Goal: Use online tool/utility: Utilize a website feature to perform a specific function

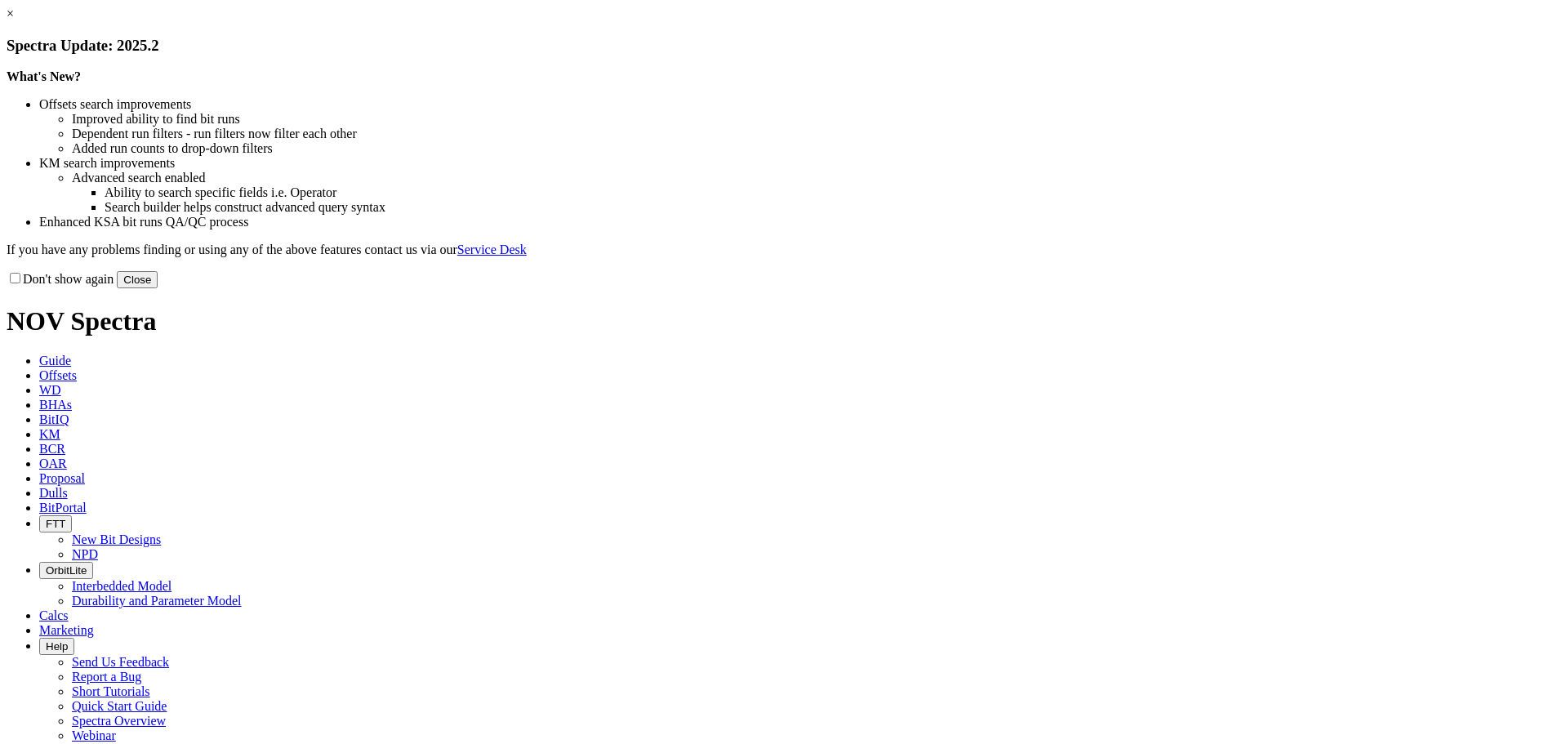
click at [157, 288] on button "Close" at bounding box center [137, 279] width 41 height 17
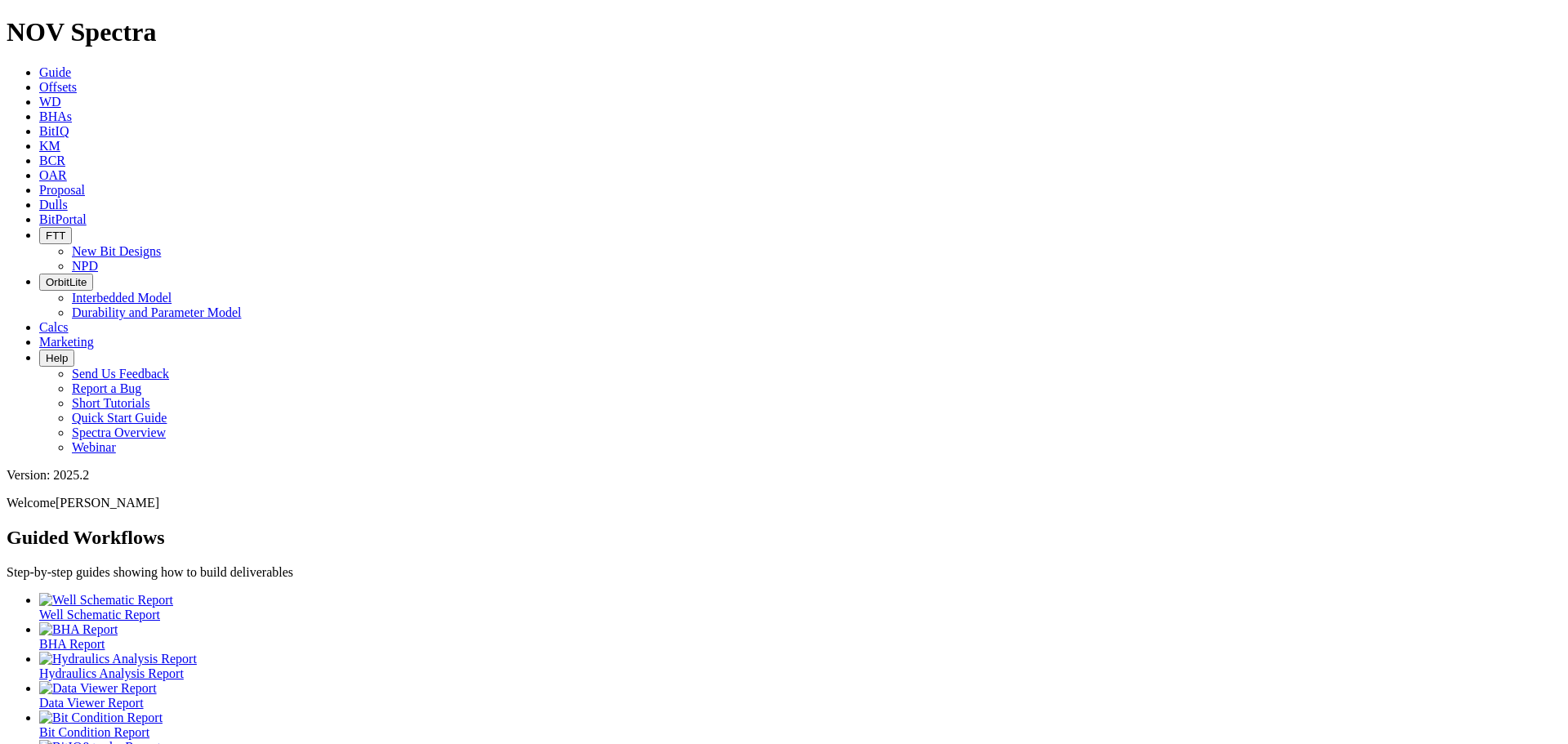
click at [69, 320] on link "Calcs" at bounding box center [53, 326] width 29 height 14
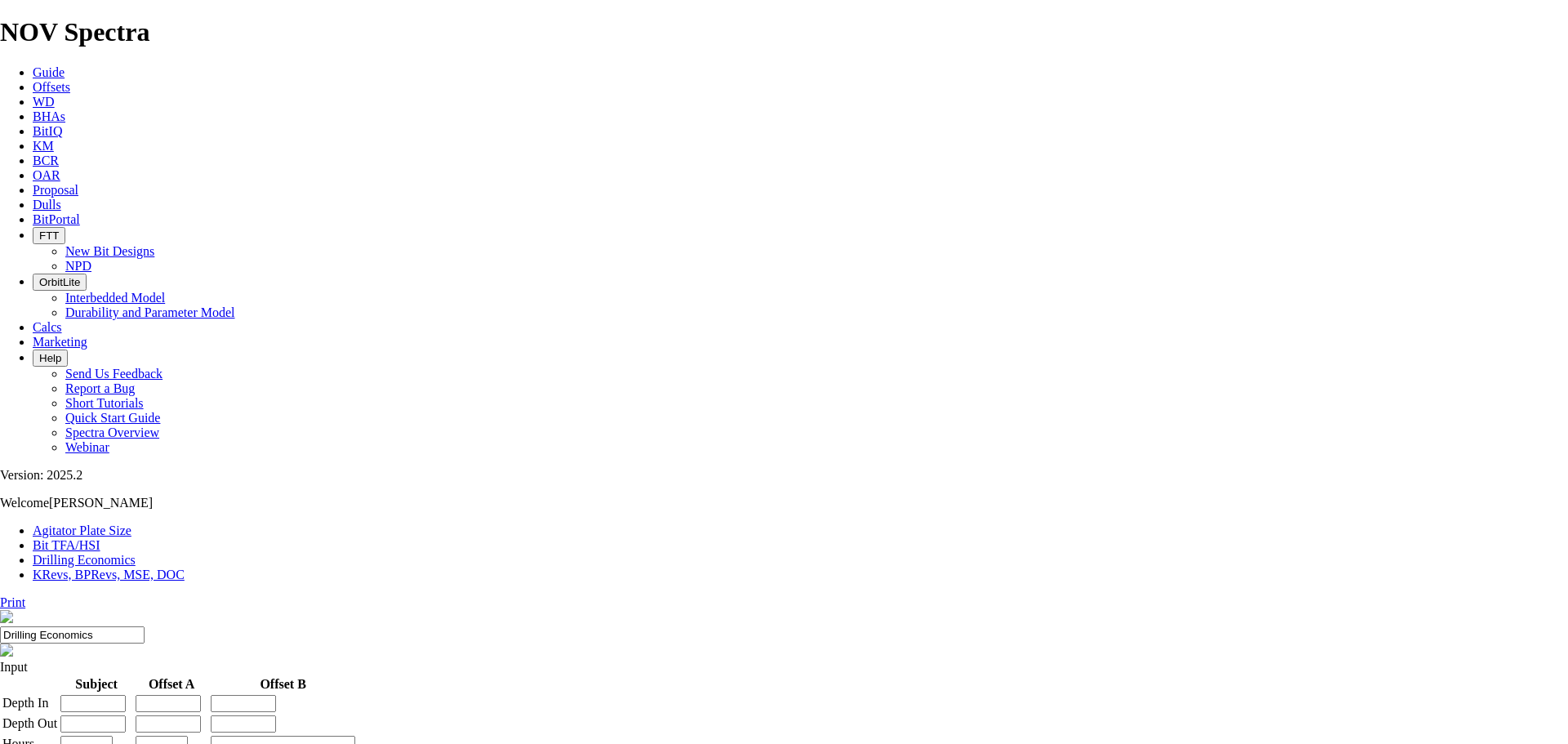
click at [185, 568] on link "KRevs, BPRevs, MSE, DOC" at bounding box center [108, 574] width 152 height 14
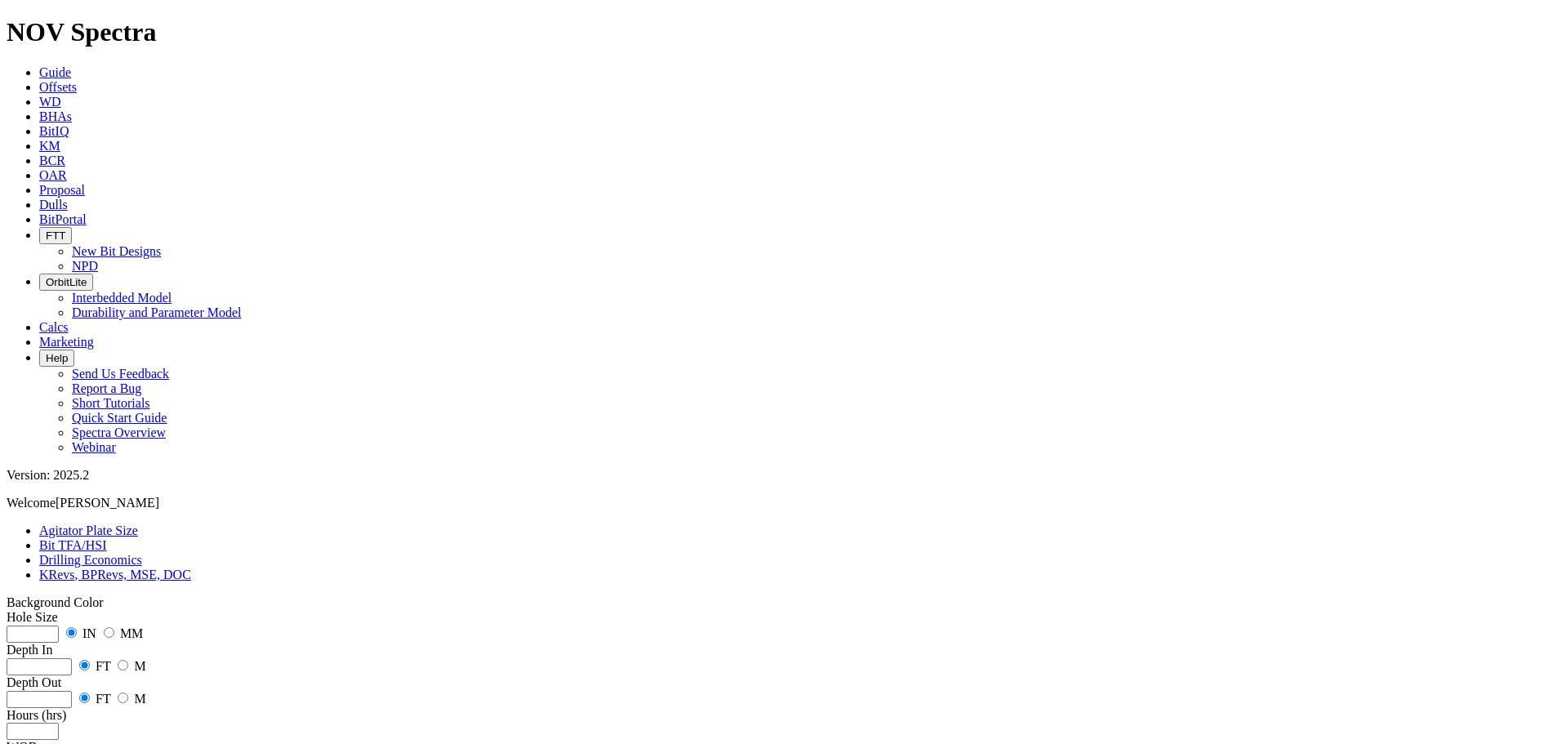
click at [59, 626] on input "number" at bounding box center [32, 634] width 52 height 17
type input "12.25"
click at [128, 659] on input "radio" at bounding box center [123, 664] width 11 height 11
radio input "true"
radio input "false"
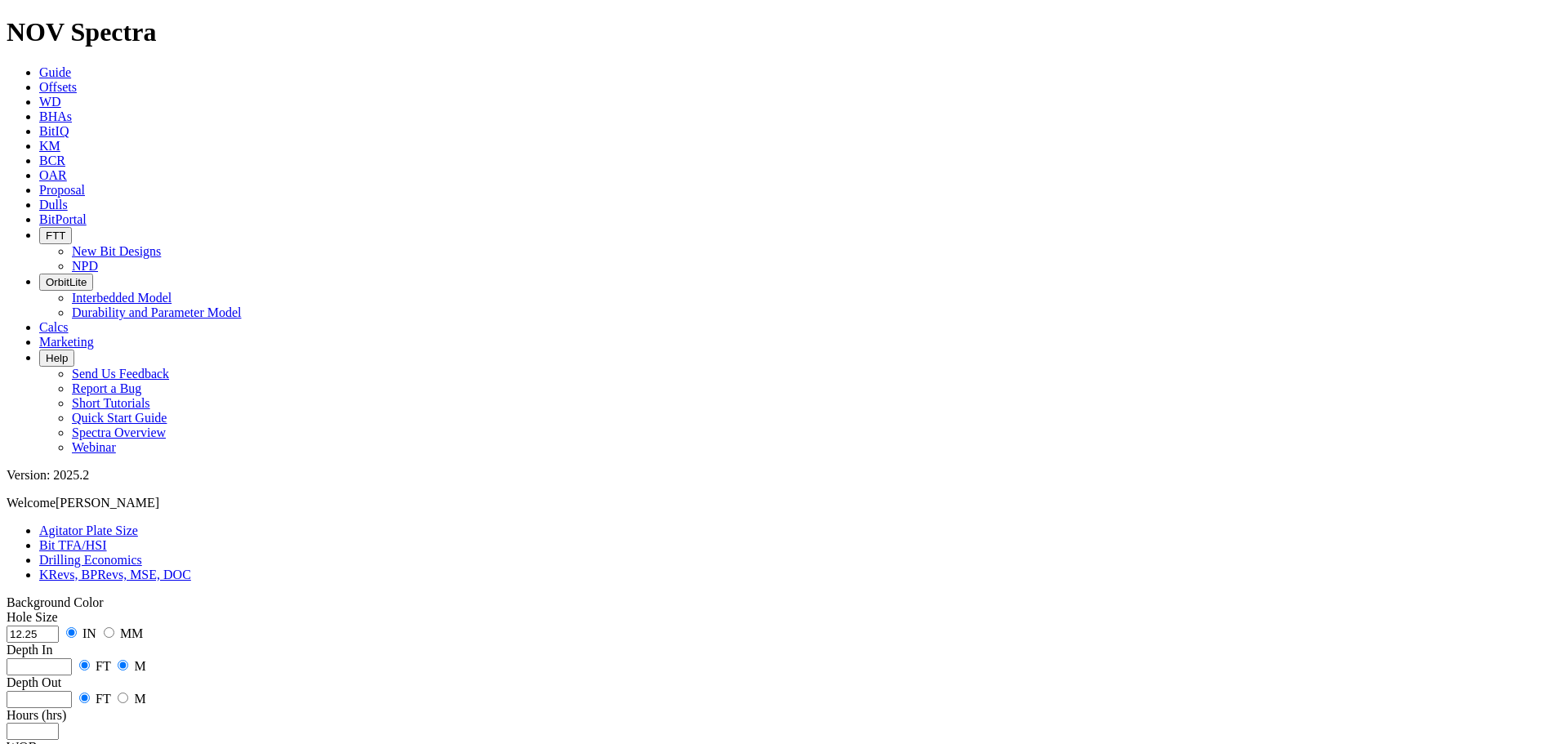
radio input "false"
radio input "true"
click at [72, 658] on input "number" at bounding box center [39, 666] width 65 height 17
type input "100"
click at [72, 691] on input "number" at bounding box center [39, 699] width 65 height 17
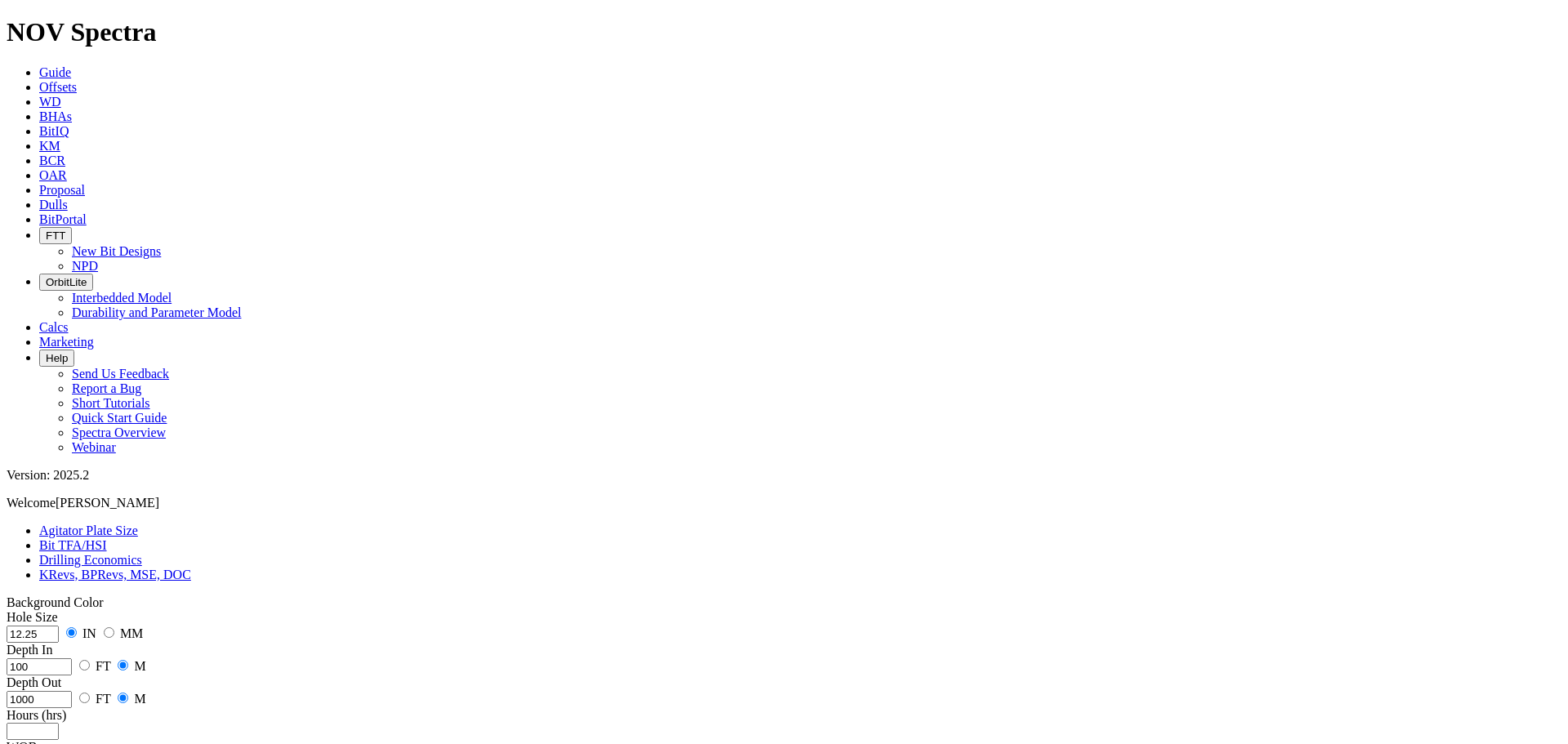
type input "1000"
click at [59, 722] on input "number" at bounding box center [32, 731] width 52 height 17
type input "20"
radio input "true"
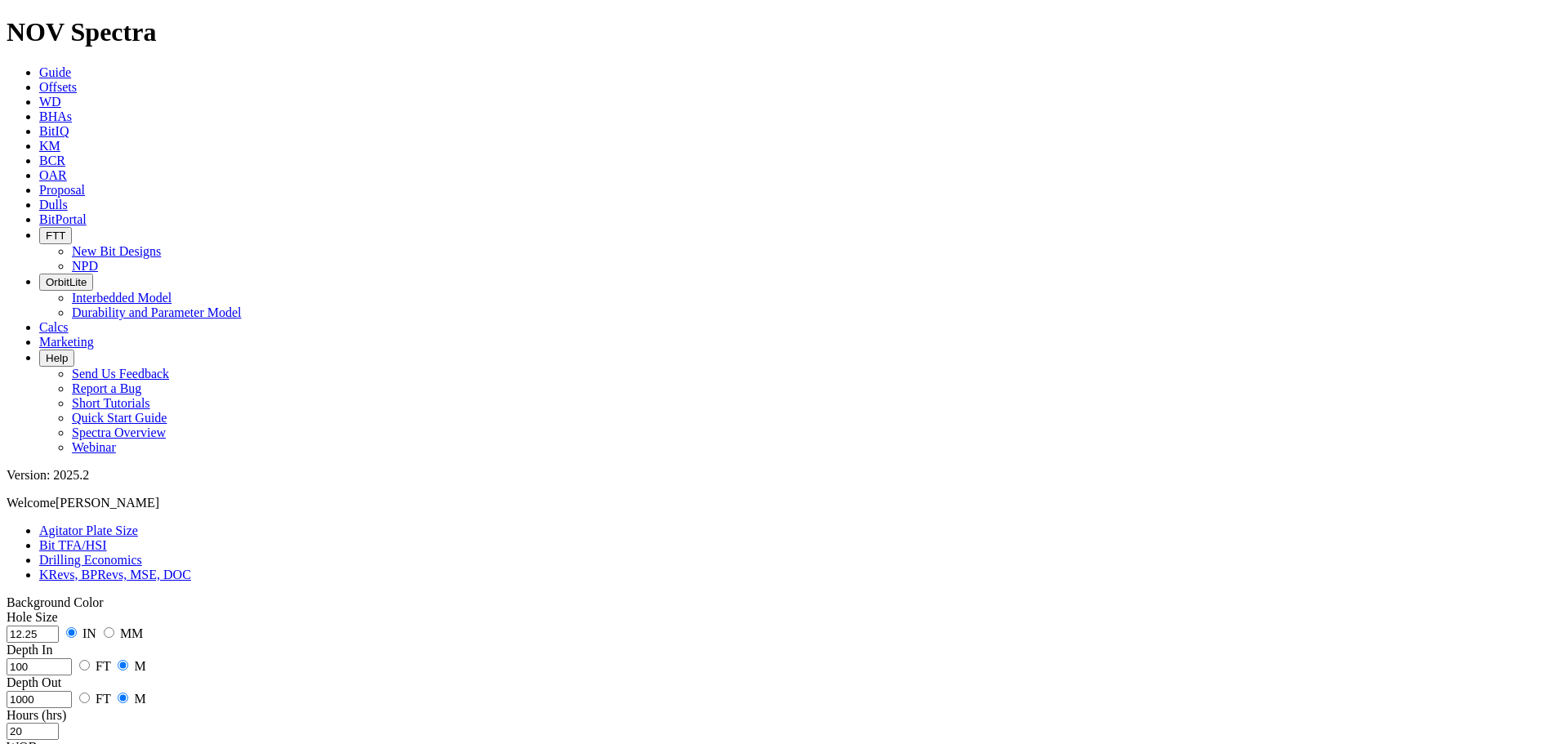
radio input "false"
type input "5"
type input "120"
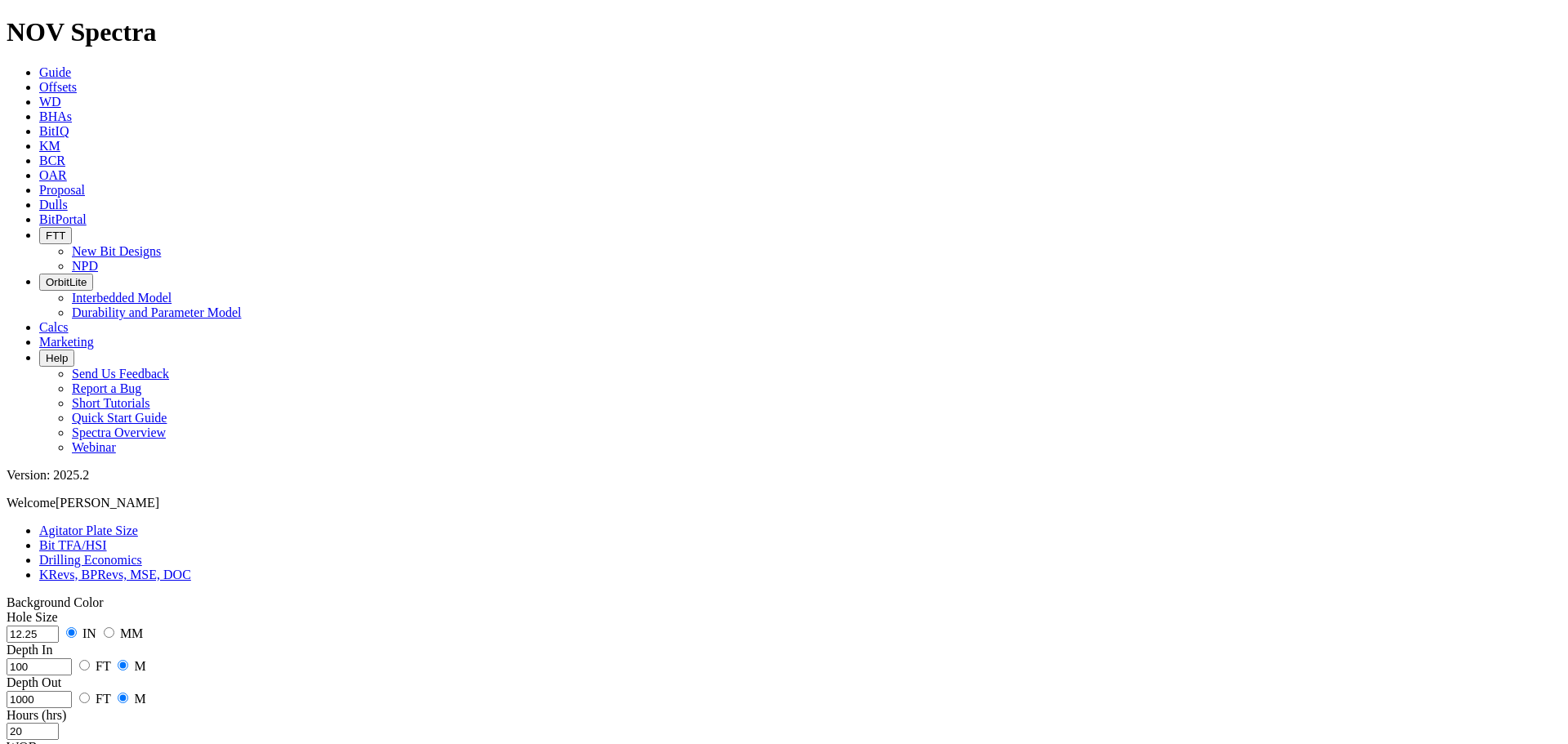
type input "0"
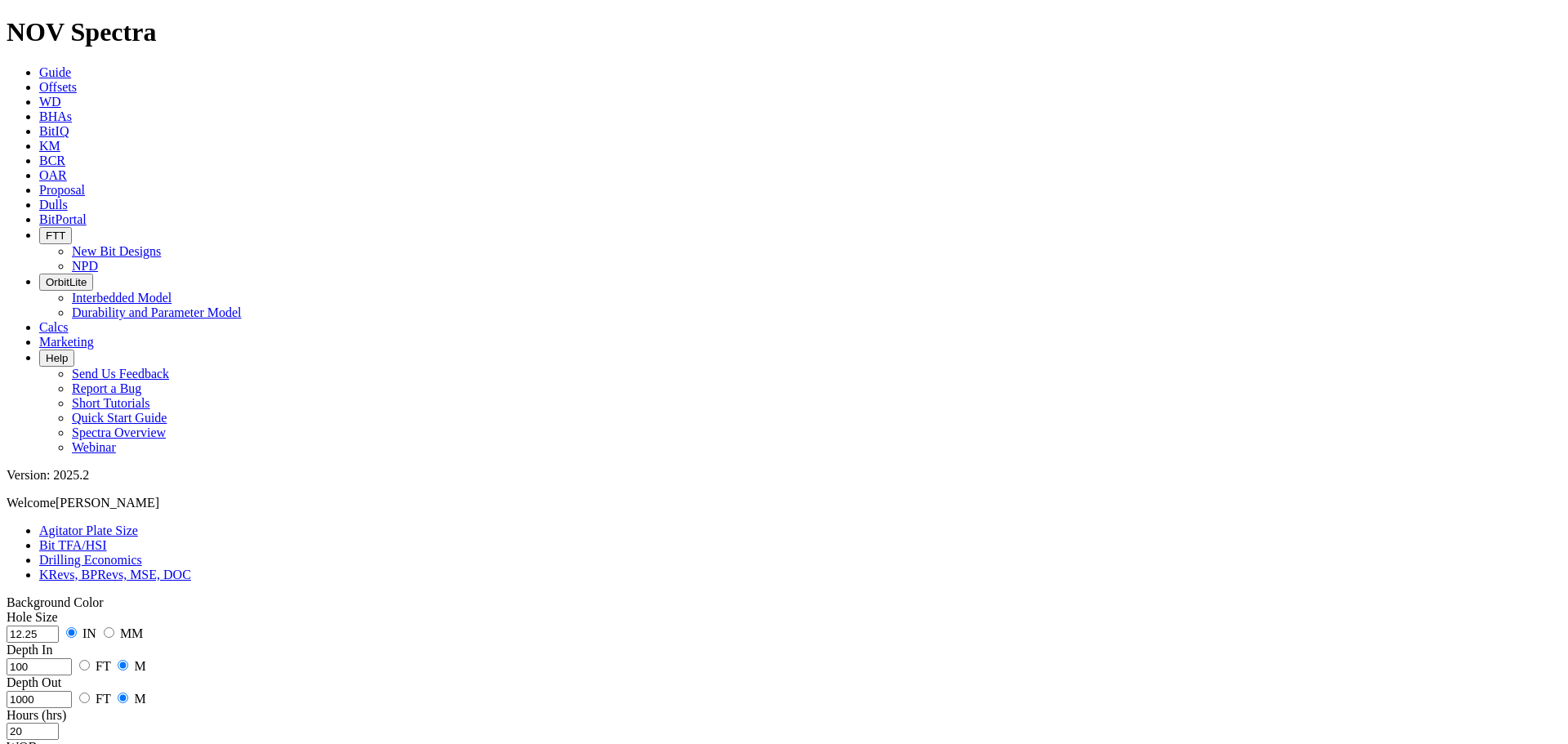
radio input "true"
radio input "false"
type input "2800"
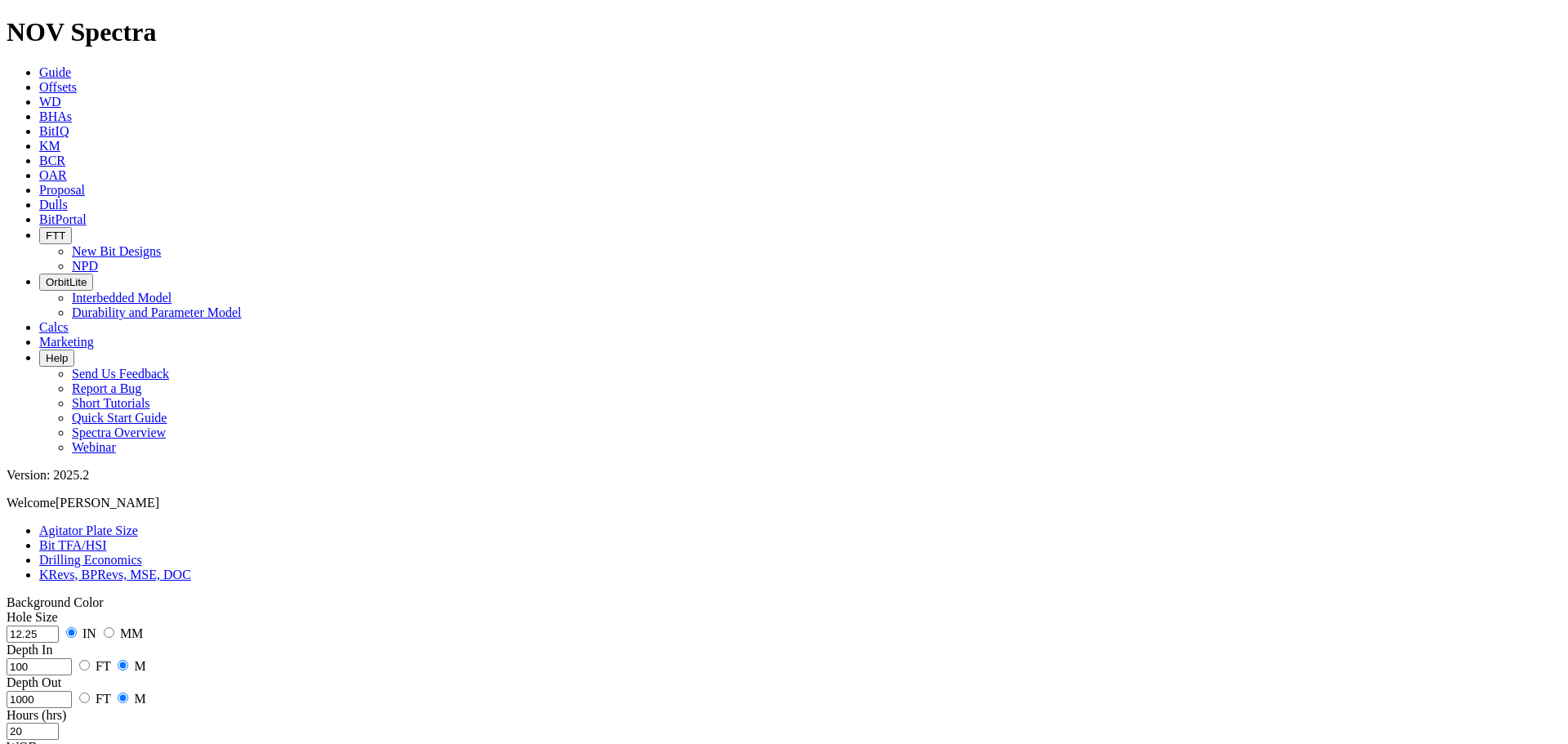
radio input "true"
radio input "false"
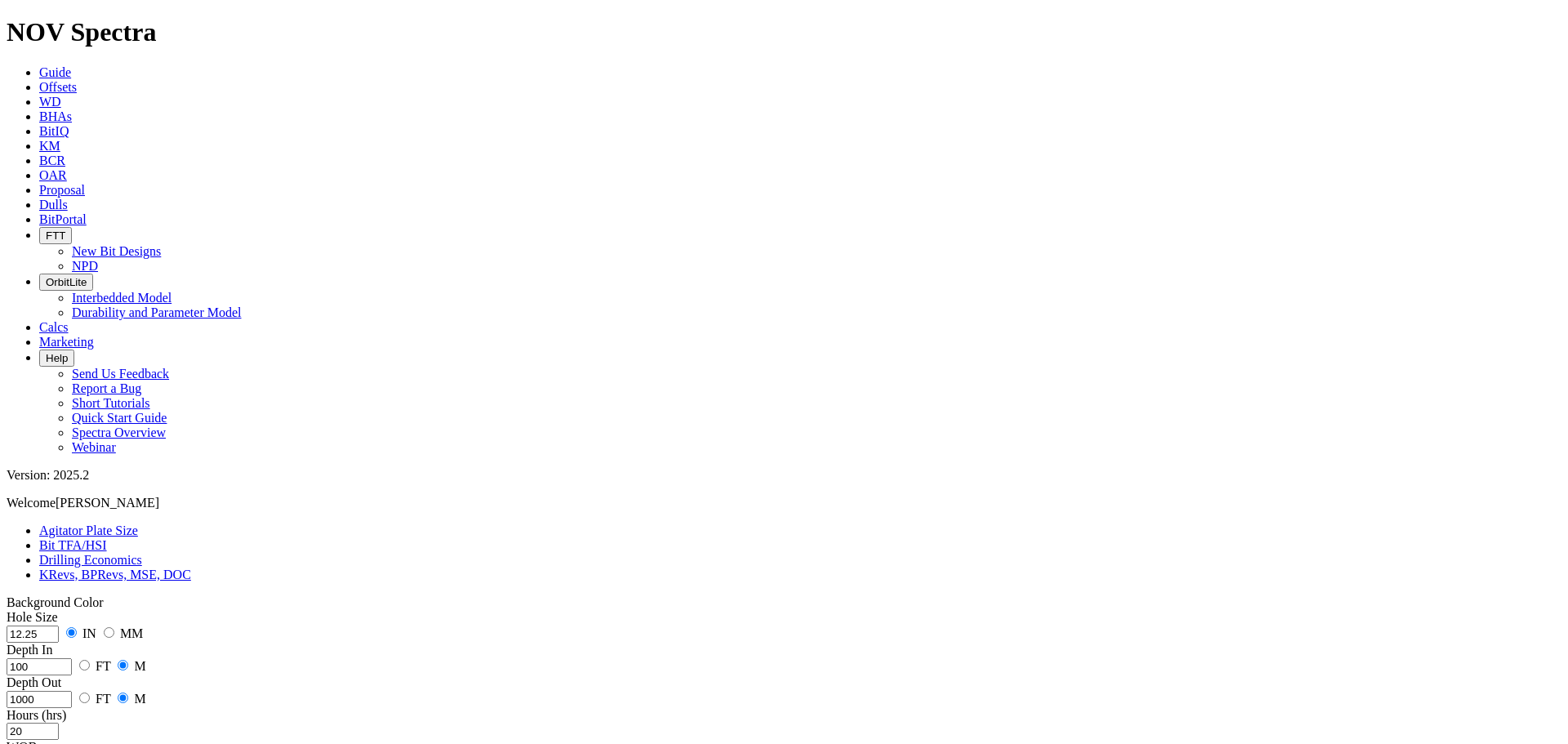
type input "12"
click at [59, 722] on input "20" at bounding box center [32, 731] width 52 height 17
type input "2"
click at [72, 691] on input "1000" at bounding box center [39, 699] width 65 height 17
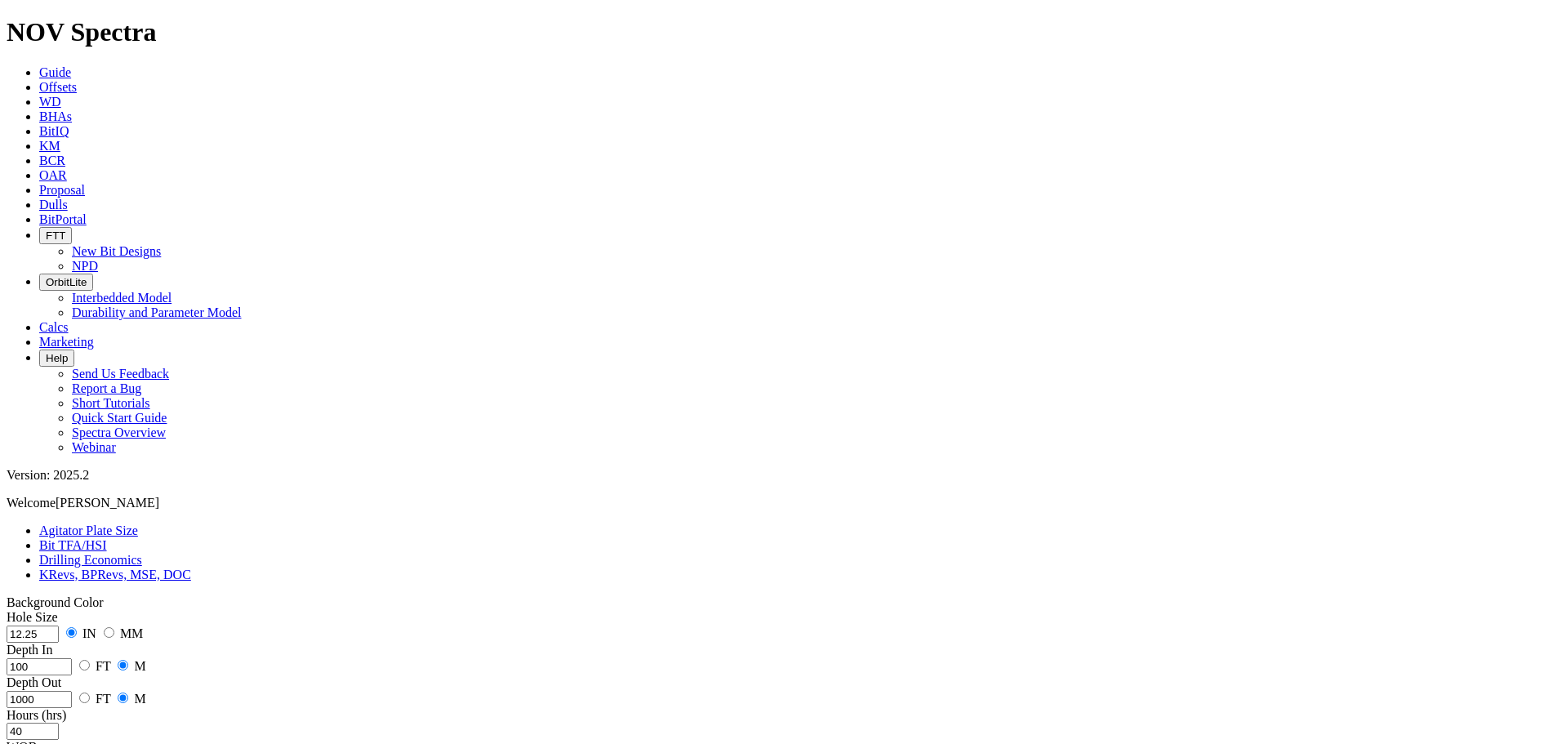
click at [59, 722] on input "40" at bounding box center [32, 731] width 52 height 17
type input "4"
click at [72, 691] on input "1000" at bounding box center [39, 699] width 65 height 17
drag, startPoint x: 102, startPoint y: 321, endPoint x: 67, endPoint y: 321, distance: 35.0
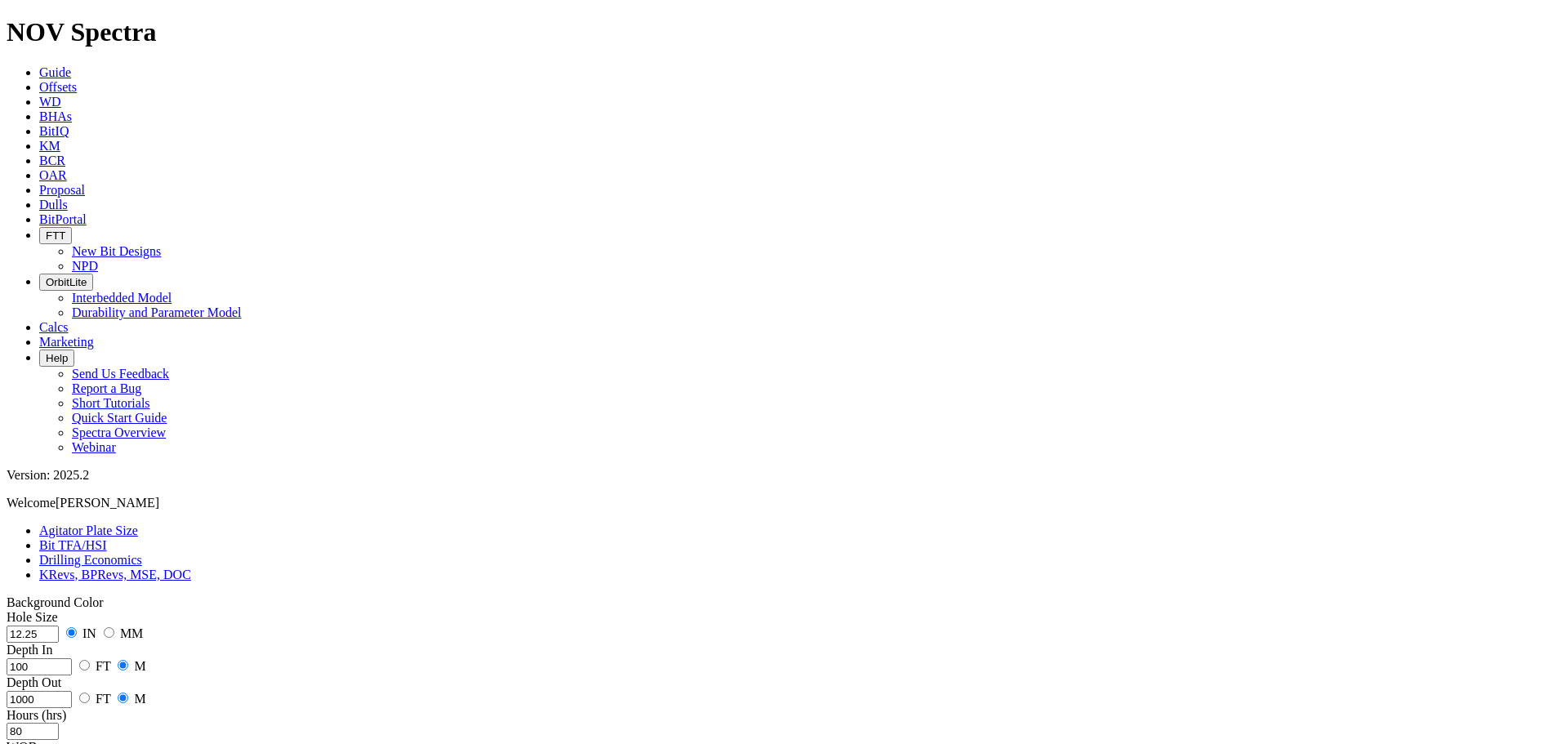
click at [67, 610] on div "Hole Size 12.25 IN MM Depth In 100 FT M Depth Out 1000 FT M Hours (hrs) 80 WOB …" at bounding box center [784, 756] width 1555 height 294
type input "160"
